Goal: Task Accomplishment & Management: Manage account settings

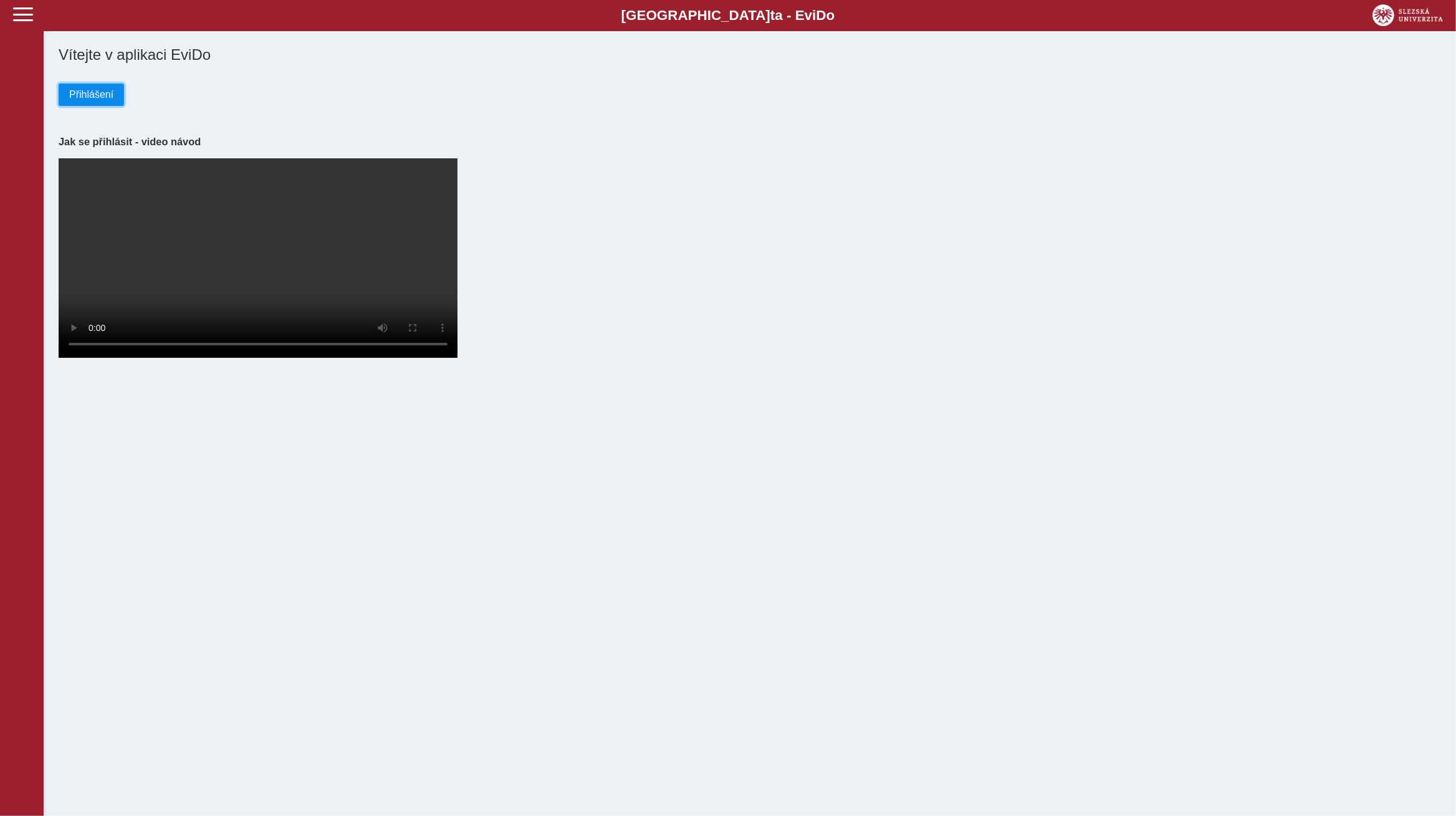
click at [104, 96] on span "Přihlášení" at bounding box center [91, 95] width 44 height 11
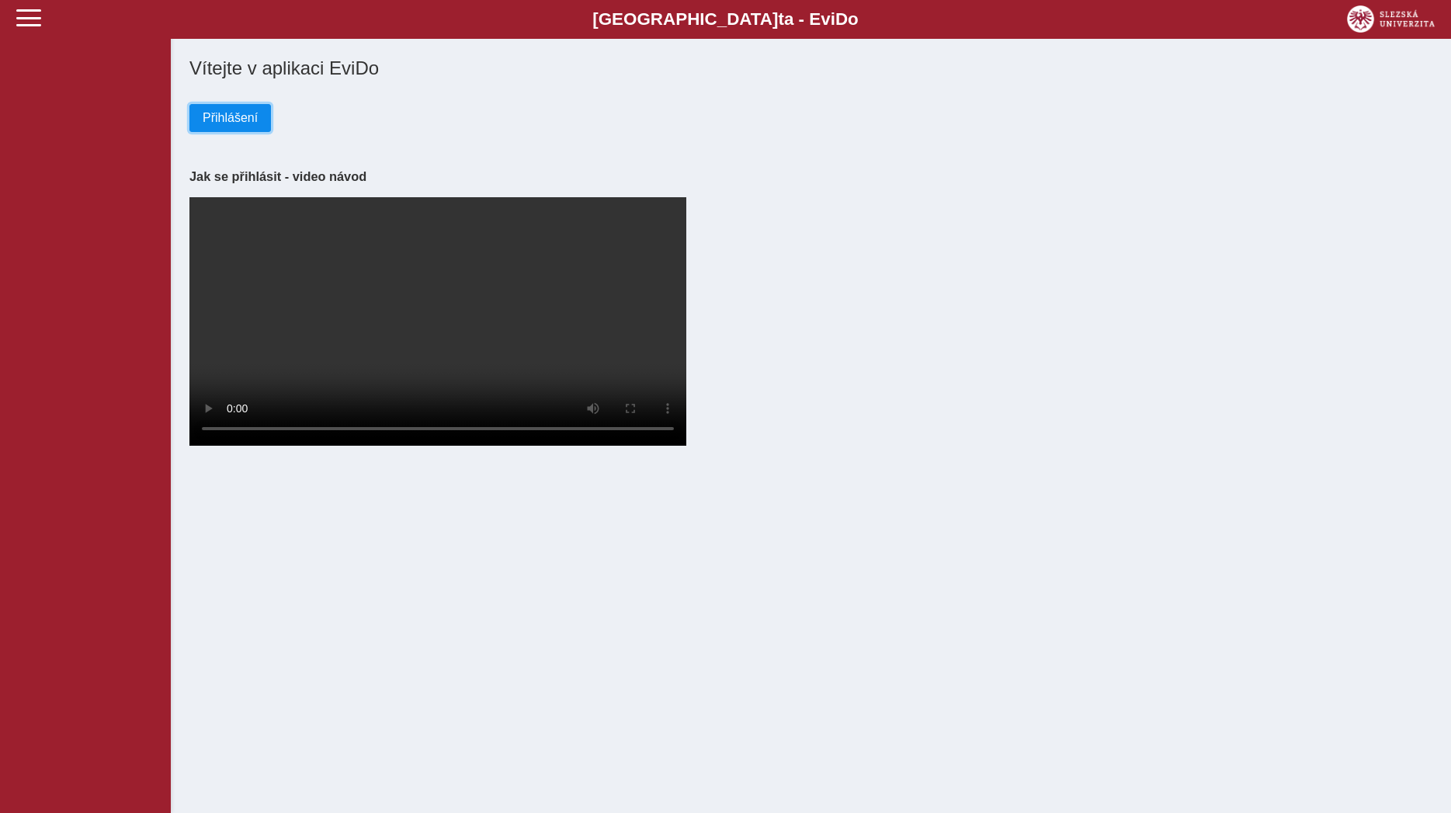
click at [265, 132] on button "Přihlášení" at bounding box center [229, 118] width 81 height 28
